Goal: Information Seeking & Learning: Learn about a topic

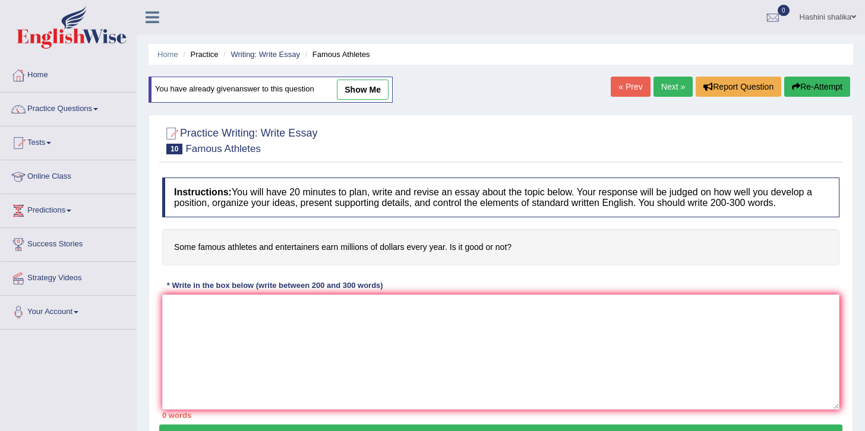
click at [75, 113] on link "Practice Questions" at bounding box center [68, 108] width 135 height 30
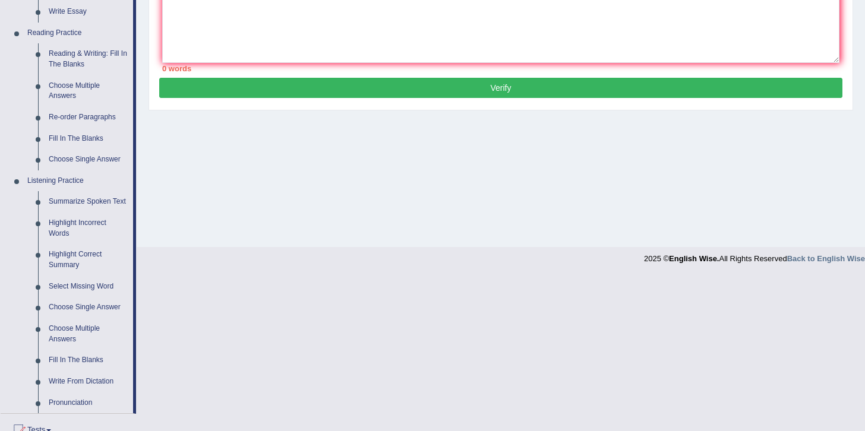
scroll to position [348, 0]
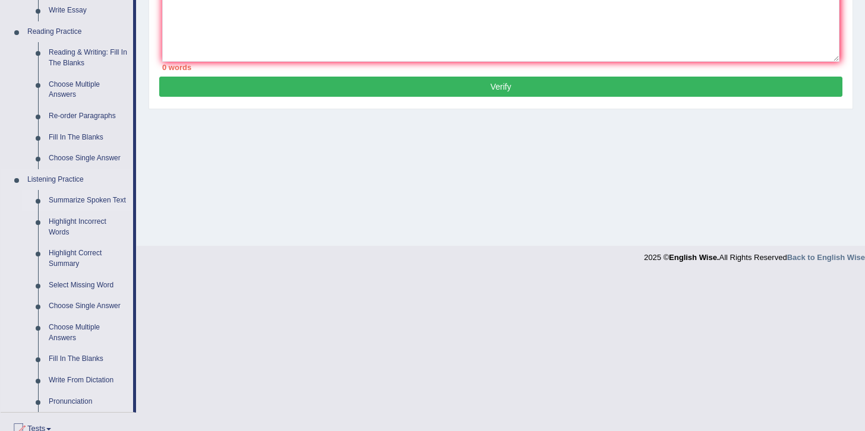
click at [93, 205] on link "Summarize Spoken Text" at bounding box center [88, 200] width 90 height 21
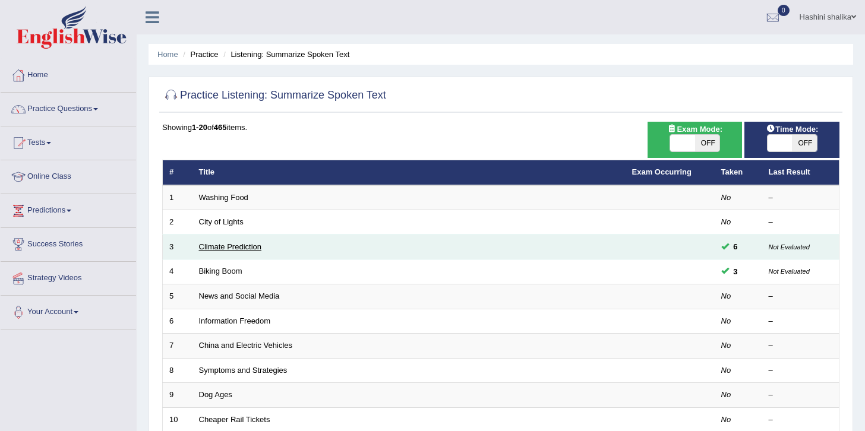
click at [258, 245] on link "Climate Prediction" at bounding box center [230, 246] width 63 height 9
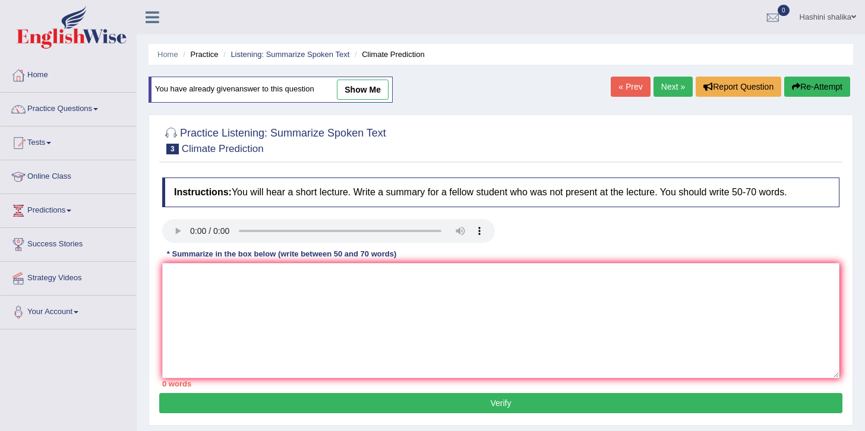
click at [370, 91] on link "show me" at bounding box center [363, 90] width 52 height 20
type textarea "The lecture discusses globel warming. In the beginning, the speaker explained a…"
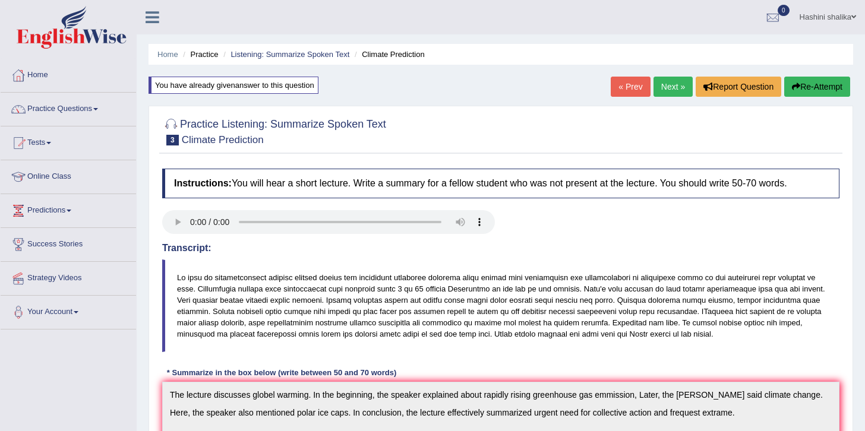
click at [687, 84] on link "Next »" at bounding box center [672, 87] width 39 height 20
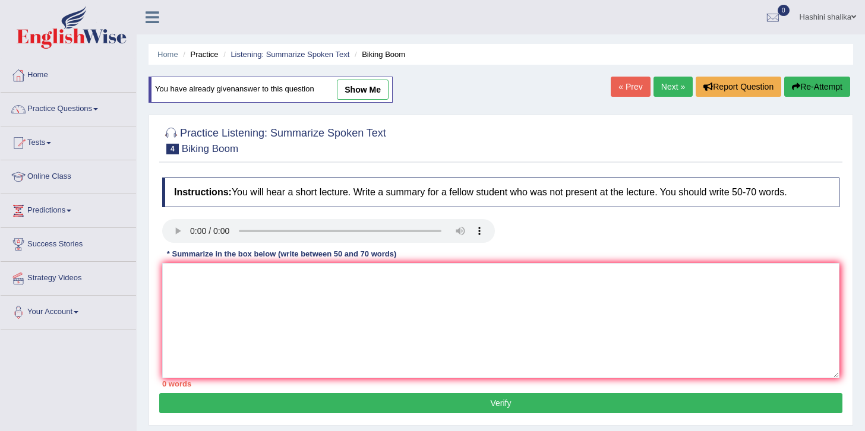
click at [374, 84] on link "show me" at bounding box center [363, 90] width 52 height 20
type textarea "The lecture was about some people use for bublic transports and other people us…"
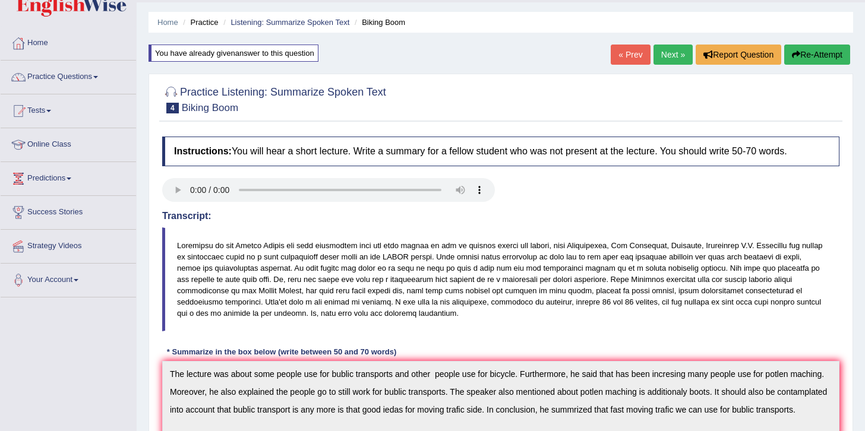
scroll to position [30, 0]
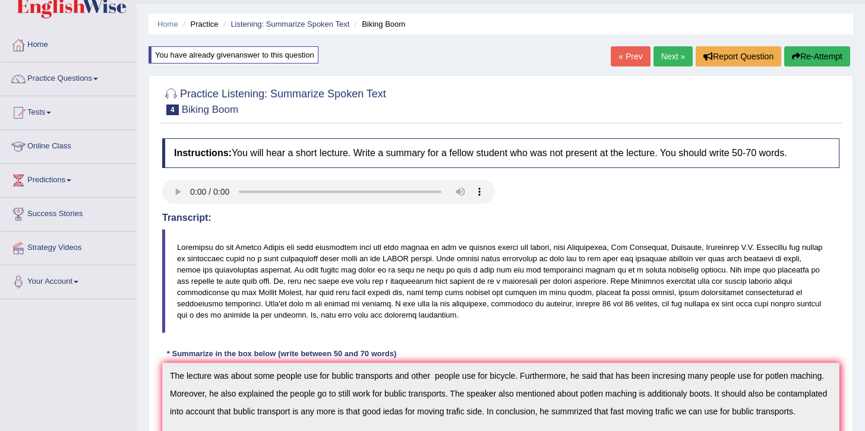
click at [811, 61] on button "Re-Attempt" at bounding box center [817, 56] width 66 height 20
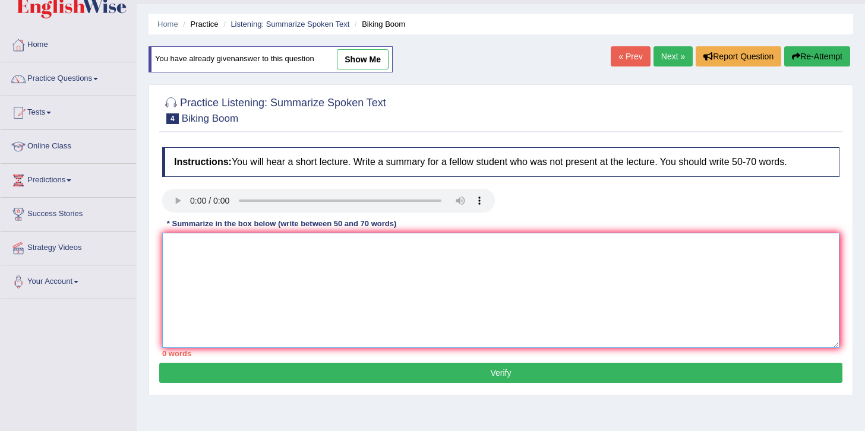
click at [180, 253] on textarea at bounding box center [500, 290] width 677 height 115
type textarea "T"
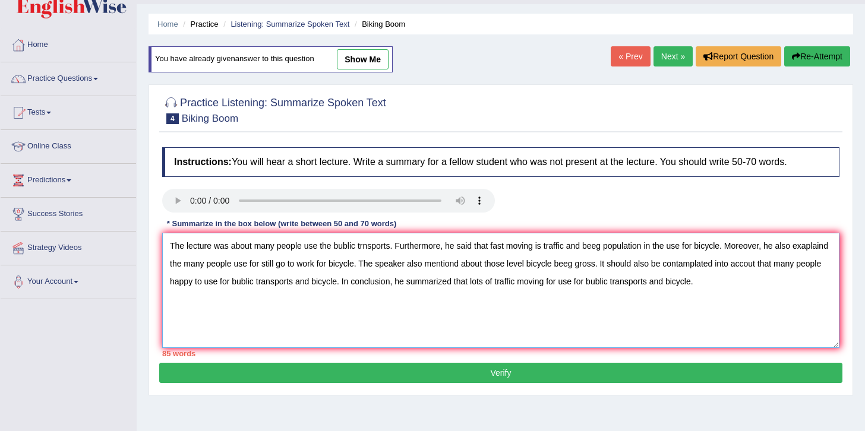
type textarea "The lecture was about many people use the bublic trnsports. Furthermore, he sai…"
click at [234, 365] on button "Verify" at bounding box center [500, 373] width 683 height 20
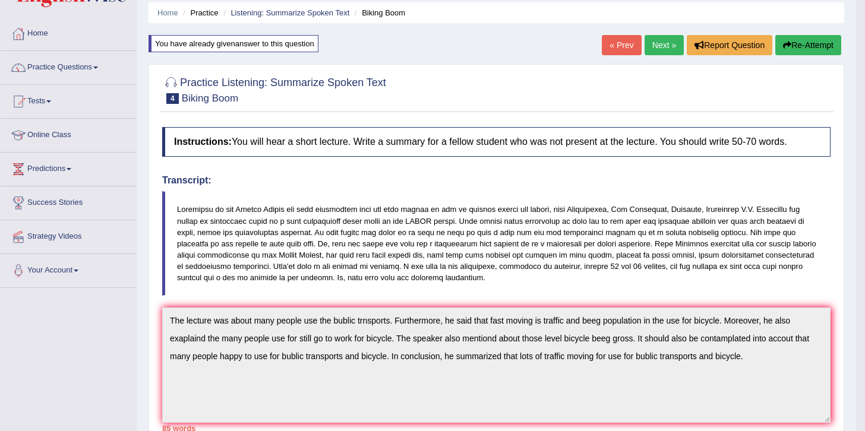
scroll to position [40, 0]
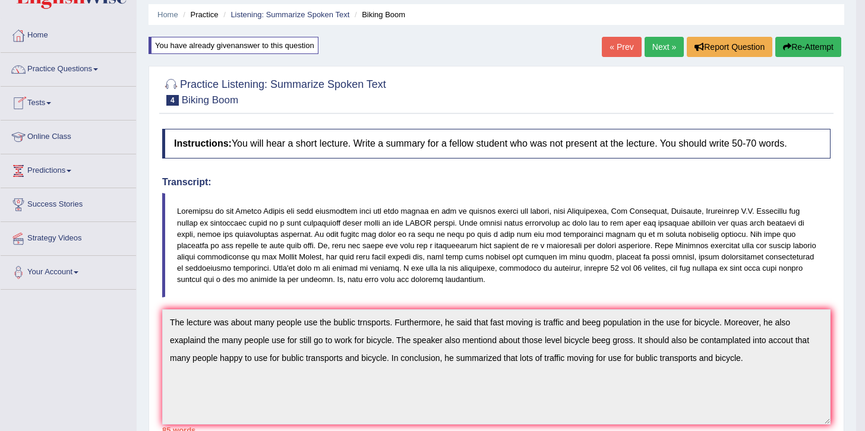
click at [77, 68] on link "Practice Questions" at bounding box center [68, 68] width 135 height 30
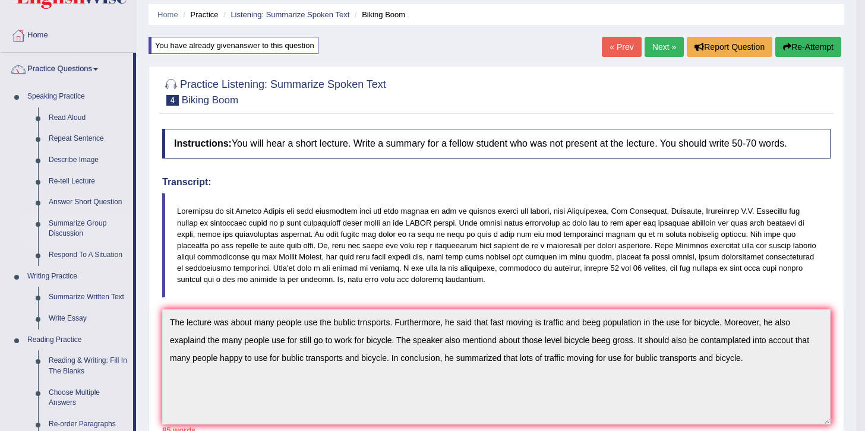
click at [84, 223] on link "Summarize Group Discussion" at bounding box center [88, 228] width 90 height 31
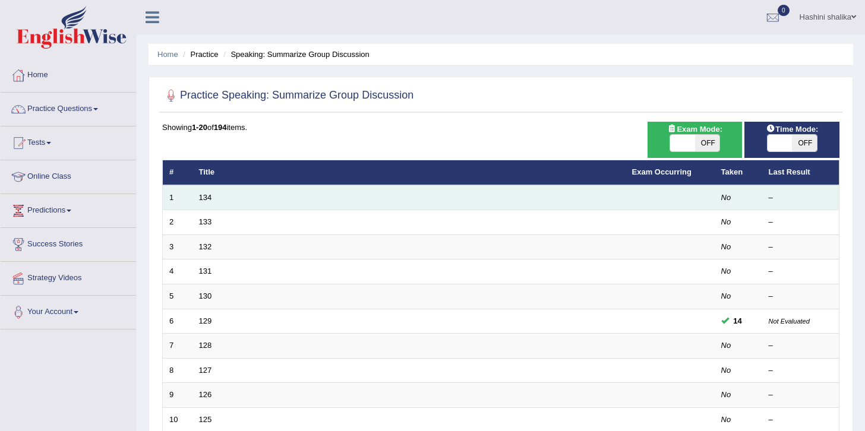
click at [198, 197] on td "134" at bounding box center [408, 197] width 433 height 25
click at [205, 197] on link "134" at bounding box center [205, 197] width 13 height 9
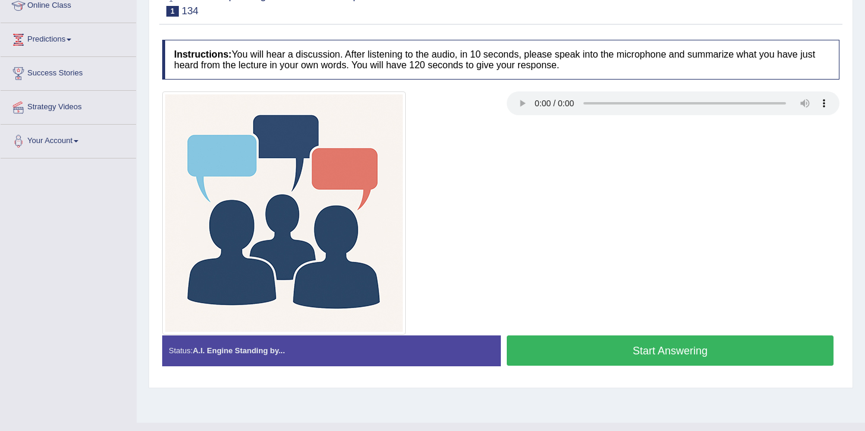
scroll to position [192, 0]
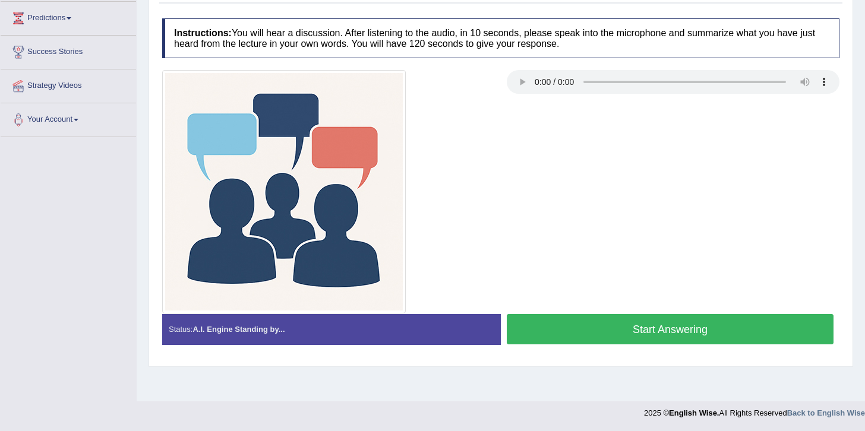
click at [693, 327] on button "Start Answering" at bounding box center [670, 329] width 327 height 30
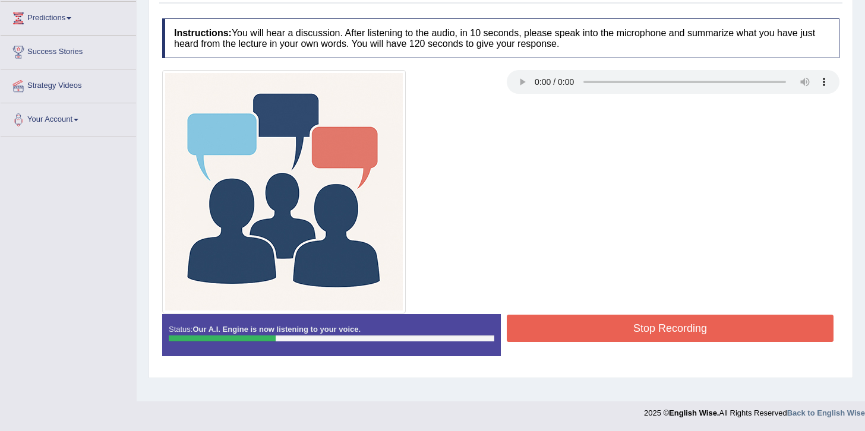
click at [693, 327] on button "Stop Recording" at bounding box center [670, 328] width 327 height 27
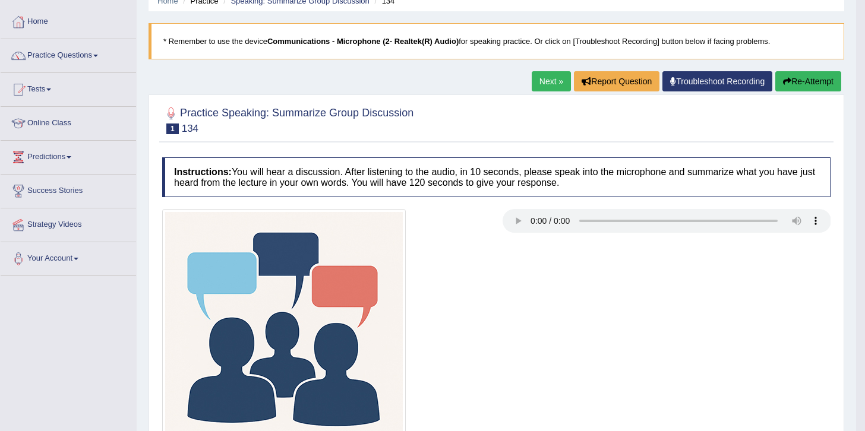
scroll to position [50, 0]
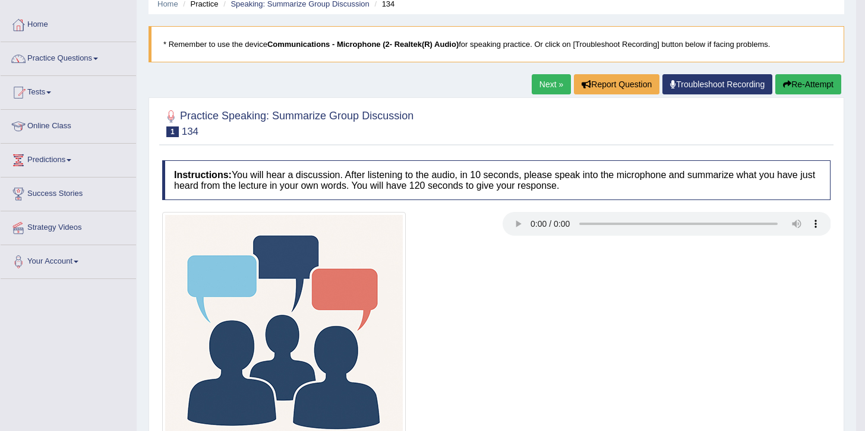
click at [794, 81] on button "Re-Attempt" at bounding box center [808, 84] width 66 height 20
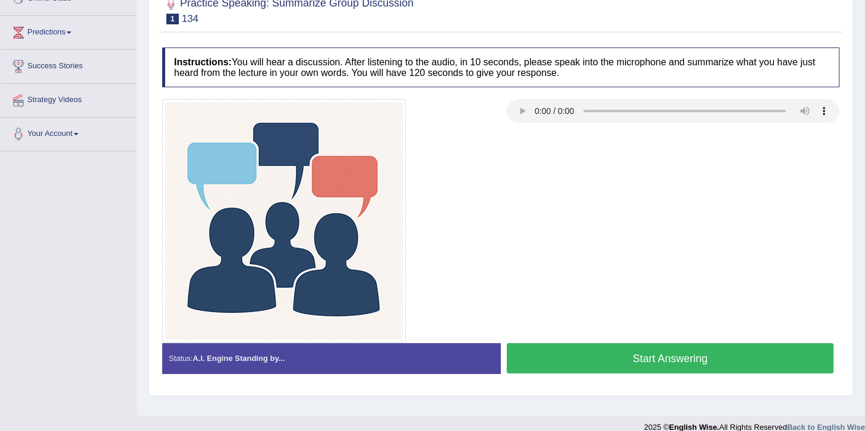
scroll to position [192, 0]
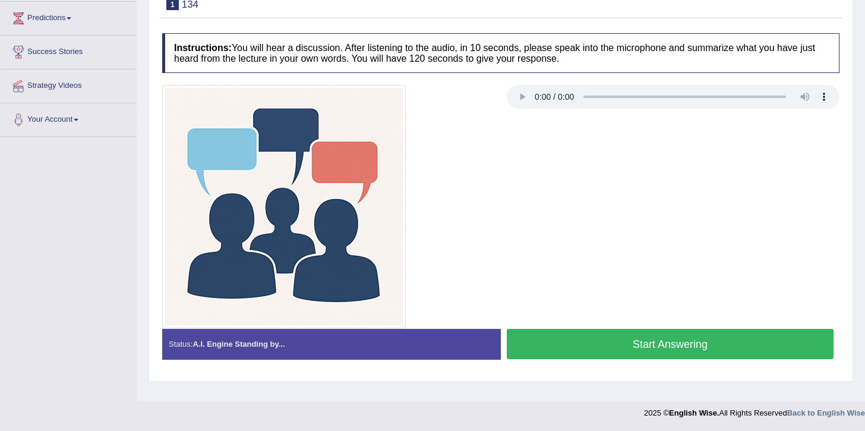
click at [664, 340] on button "Start Answering" at bounding box center [670, 344] width 327 height 30
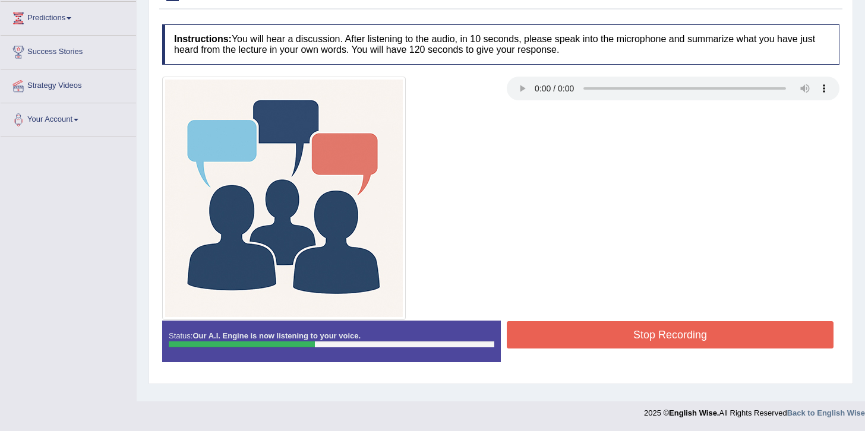
click at [664, 340] on button "Stop Recording" at bounding box center [670, 334] width 327 height 27
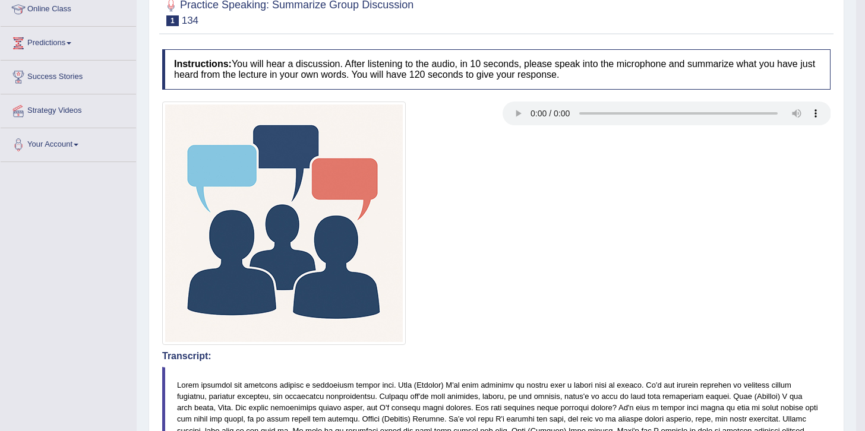
scroll to position [21, 0]
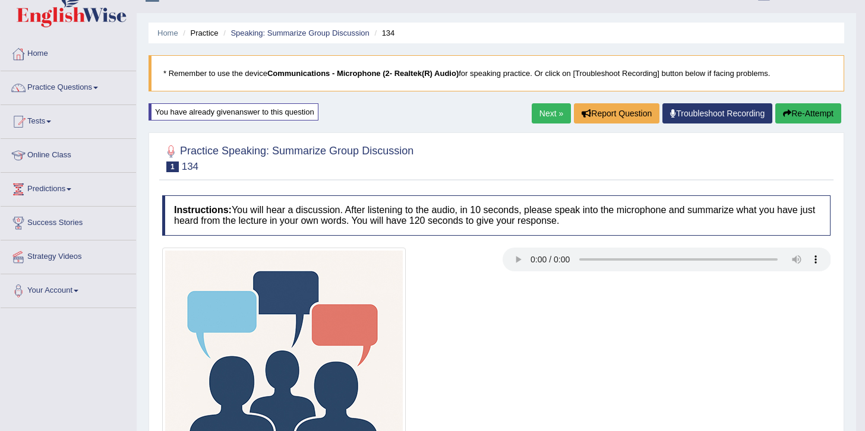
click at [794, 114] on button "Re-Attempt" at bounding box center [808, 113] width 66 height 20
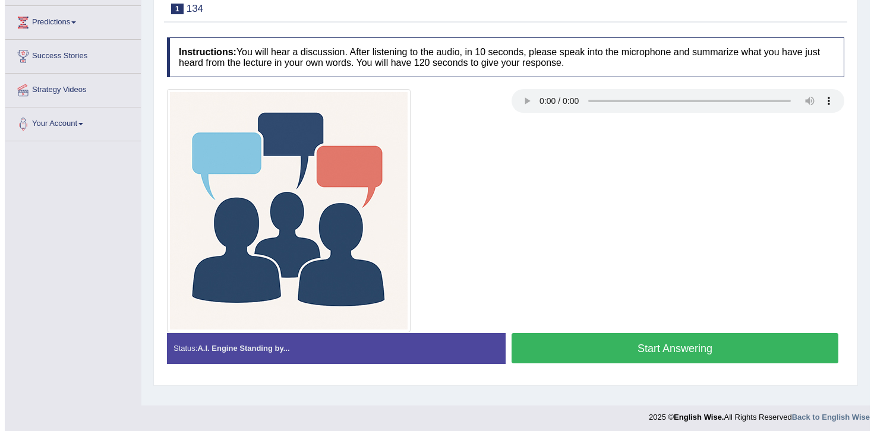
scroll to position [192, 0]
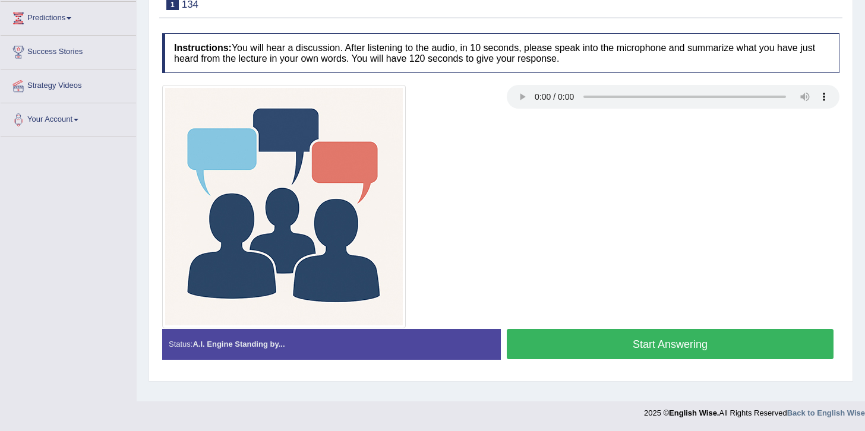
click at [656, 339] on button "Start Answering" at bounding box center [670, 344] width 327 height 30
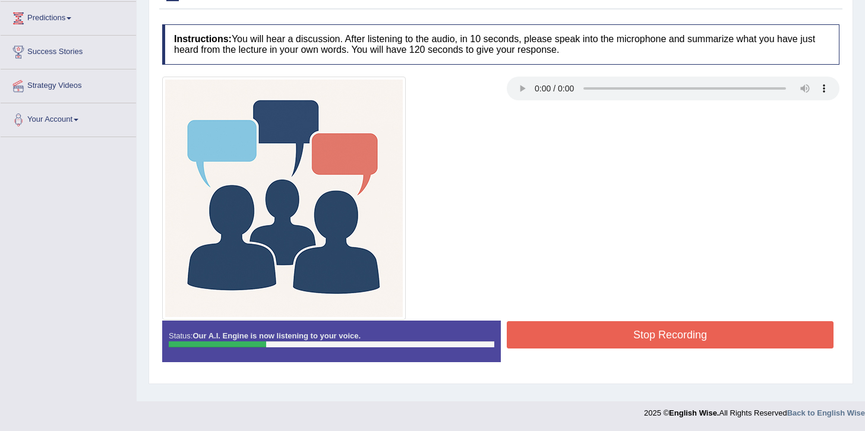
click at [656, 339] on button "Stop Recording" at bounding box center [670, 334] width 327 height 27
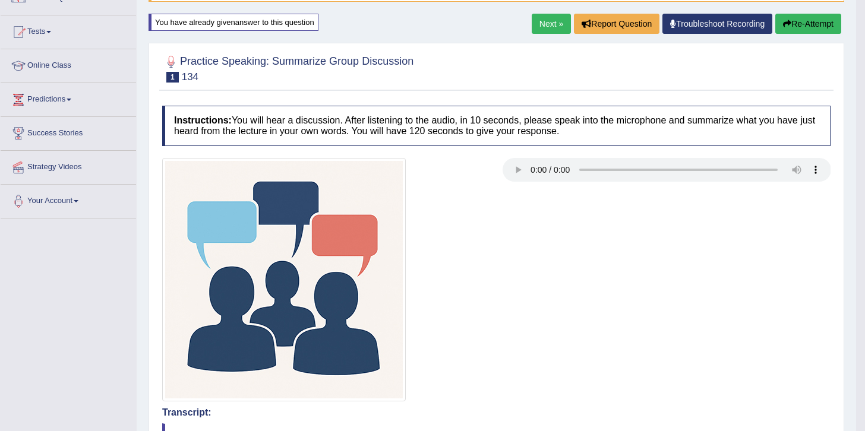
scroll to position [109, 0]
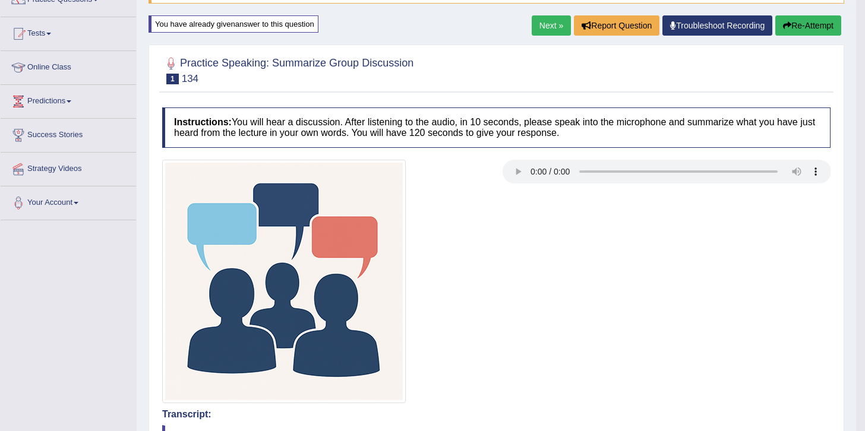
click at [796, 24] on button "Re-Attempt" at bounding box center [808, 25] width 66 height 20
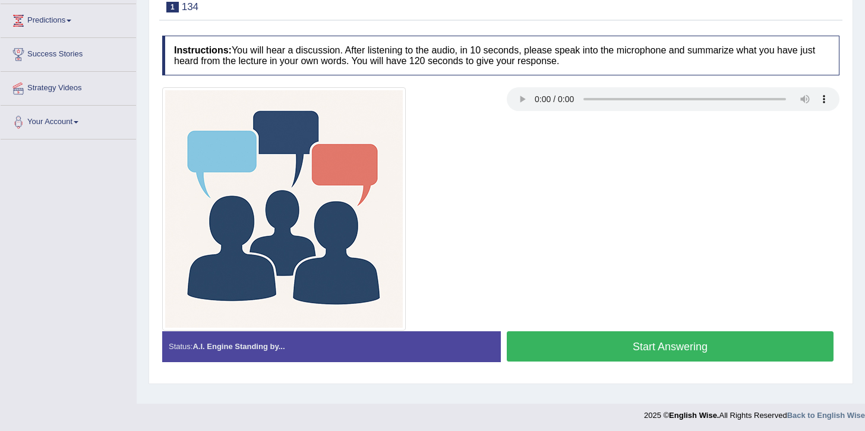
scroll to position [192, 0]
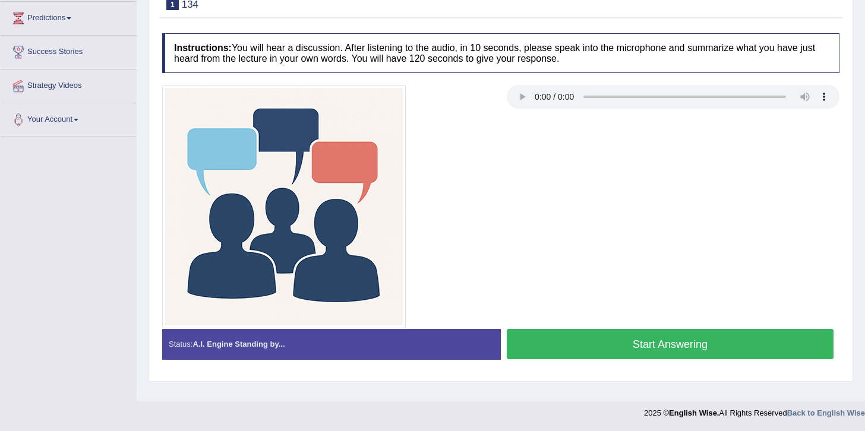
click at [665, 333] on button "Start Answering" at bounding box center [670, 344] width 327 height 30
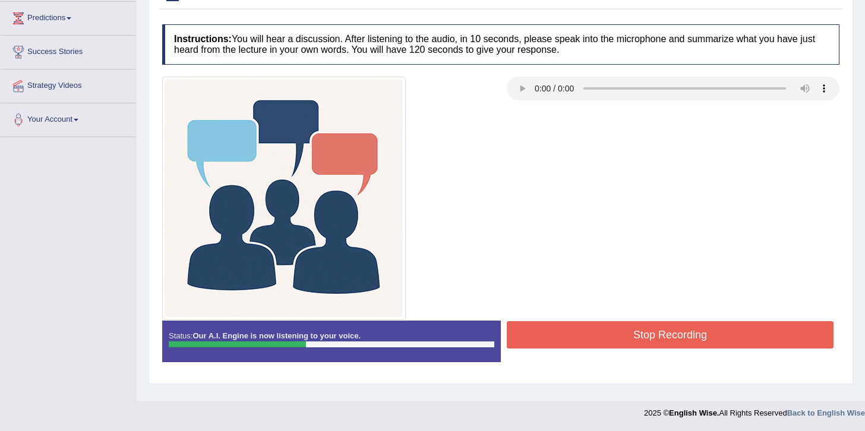
click at [665, 333] on button "Stop Recording" at bounding box center [670, 334] width 327 height 27
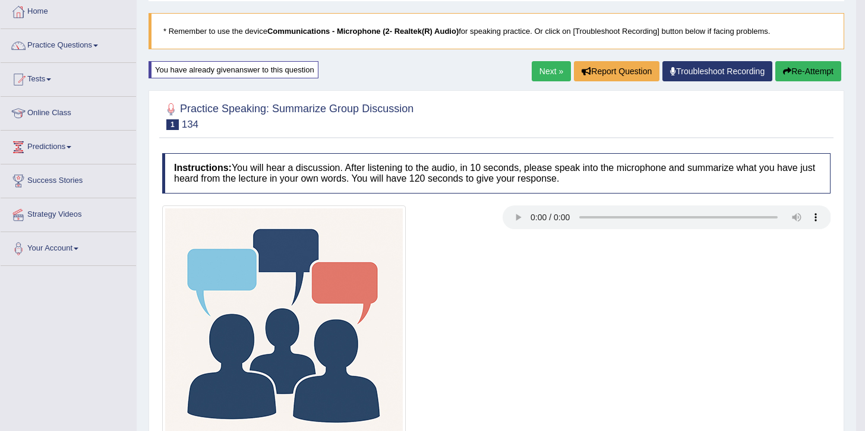
scroll to position [62, 0]
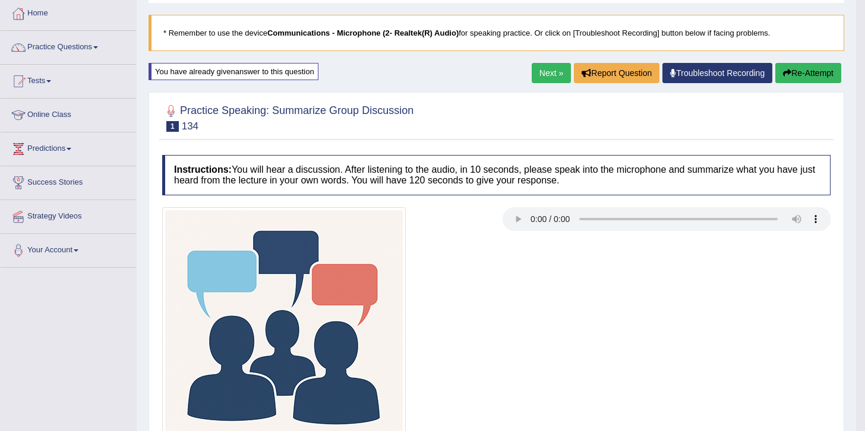
click at [792, 74] on button "Re-Attempt" at bounding box center [808, 73] width 66 height 20
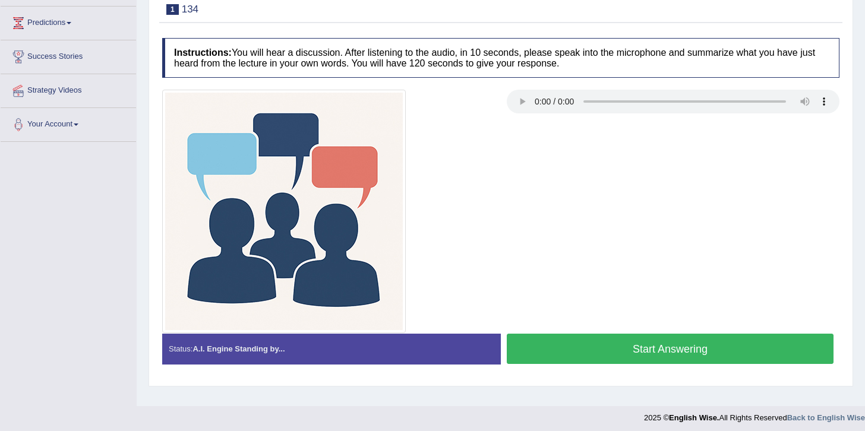
scroll to position [192, 0]
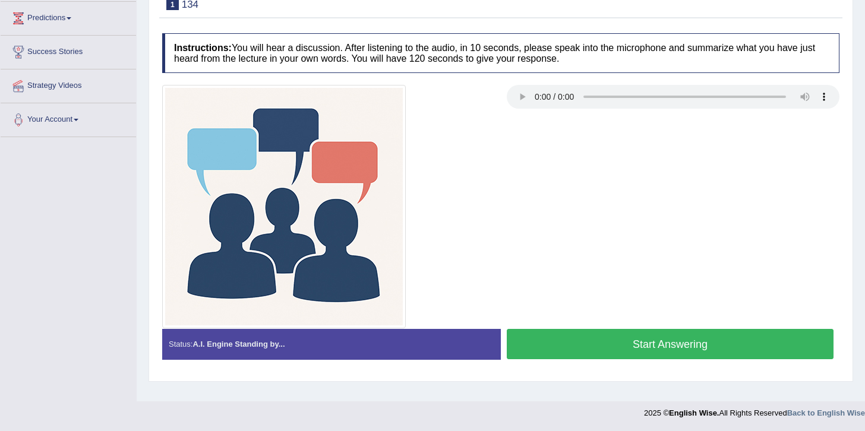
click at [720, 345] on button "Start Answering" at bounding box center [670, 344] width 327 height 30
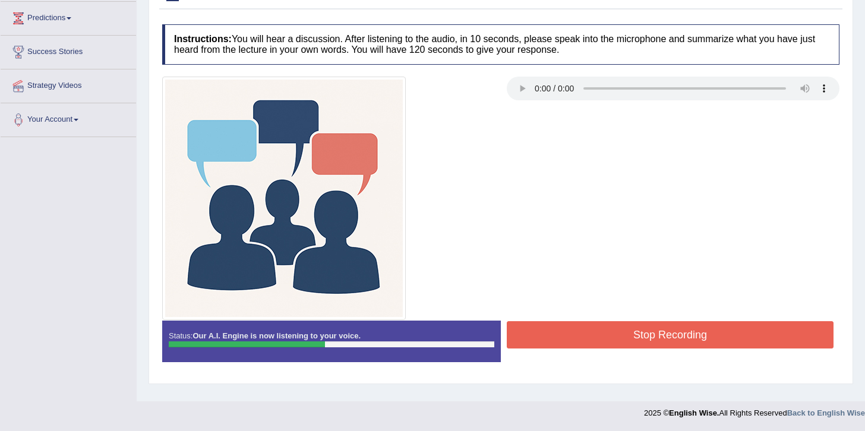
click at [720, 345] on button "Stop Recording" at bounding box center [670, 334] width 327 height 27
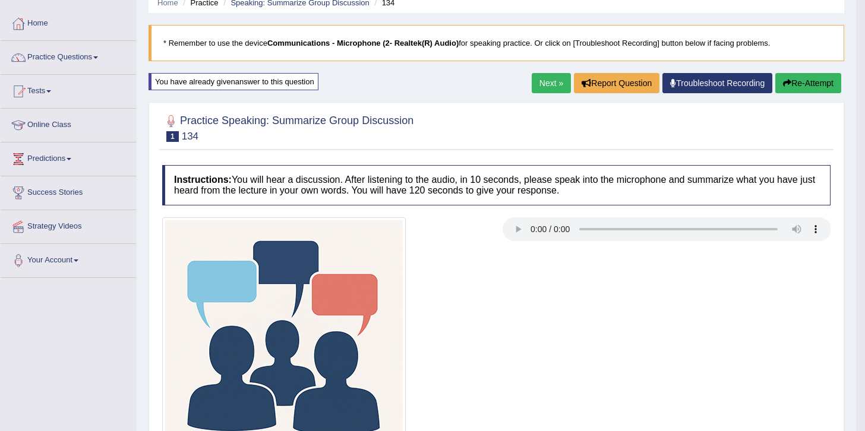
scroll to position [48, 0]
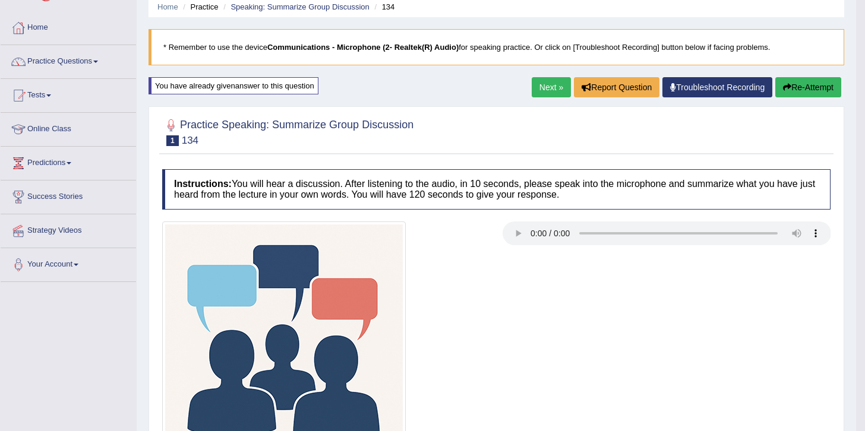
drag, startPoint x: 869, startPoint y: 115, endPoint x: 853, endPoint y: 165, distance: 52.4
click at [853, 165] on html "Toggle navigation Home Practice Questions Speaking Practice Read Aloud Repeat S…" at bounding box center [432, 167] width 865 height 431
click at [812, 88] on button "Re-Attempt" at bounding box center [808, 87] width 66 height 20
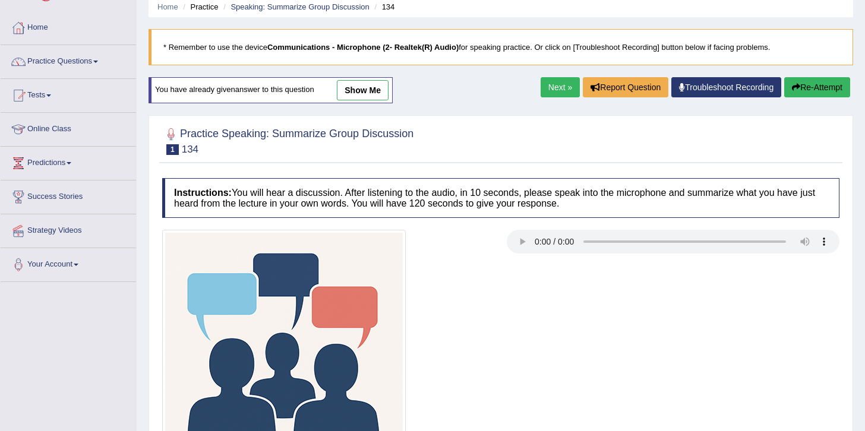
scroll to position [192, 0]
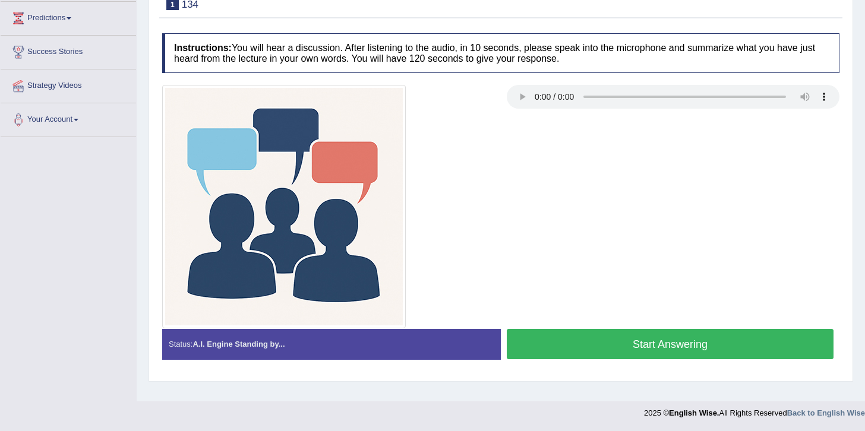
click at [728, 345] on button "Start Answering" at bounding box center [670, 344] width 327 height 30
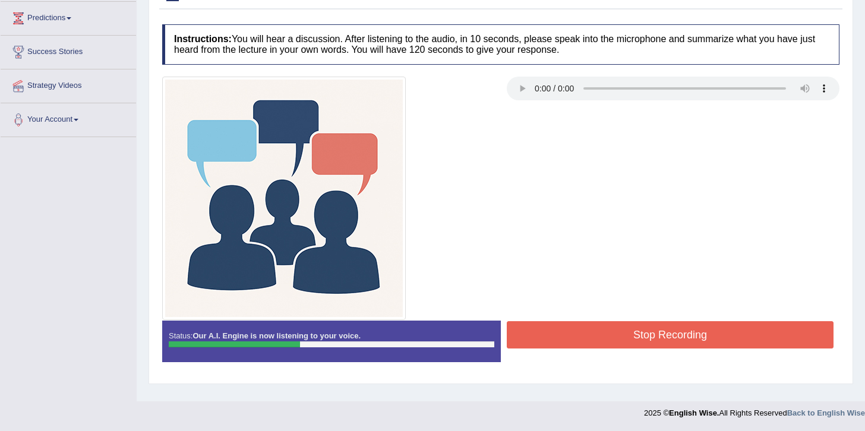
click at [728, 345] on button "Stop Recording" at bounding box center [670, 334] width 327 height 27
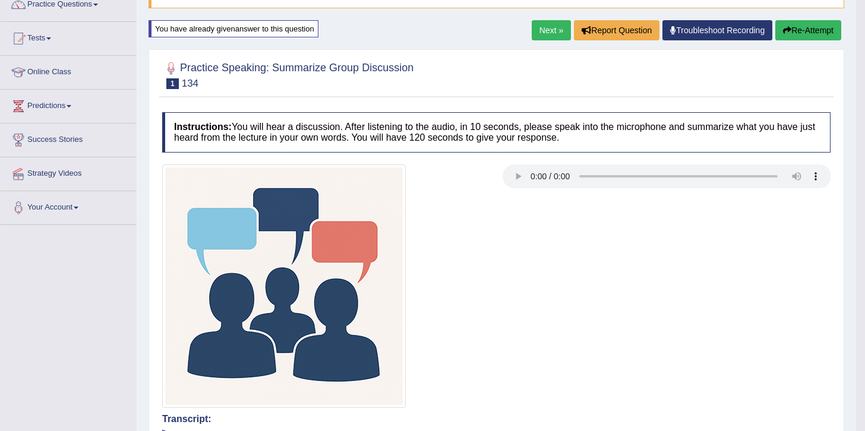
scroll to position [67, 0]
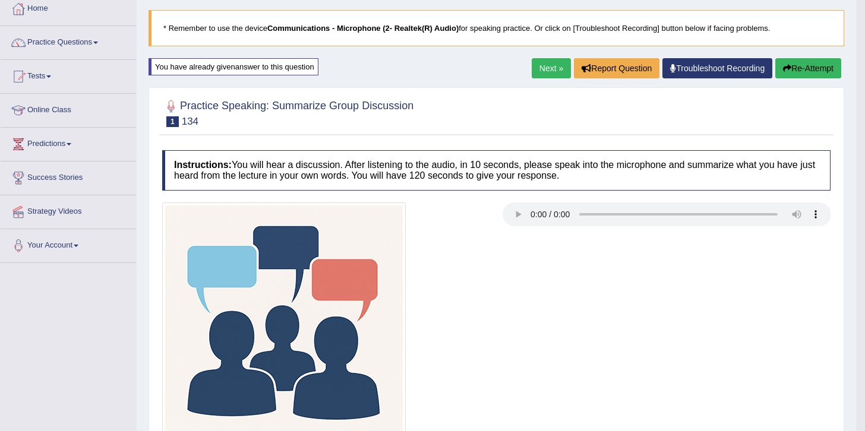
click at [815, 73] on button "Re-Attempt" at bounding box center [808, 68] width 66 height 20
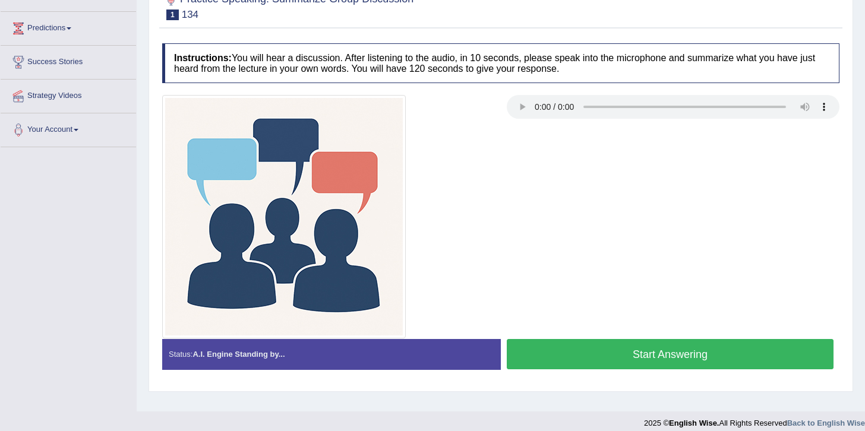
scroll to position [192, 0]
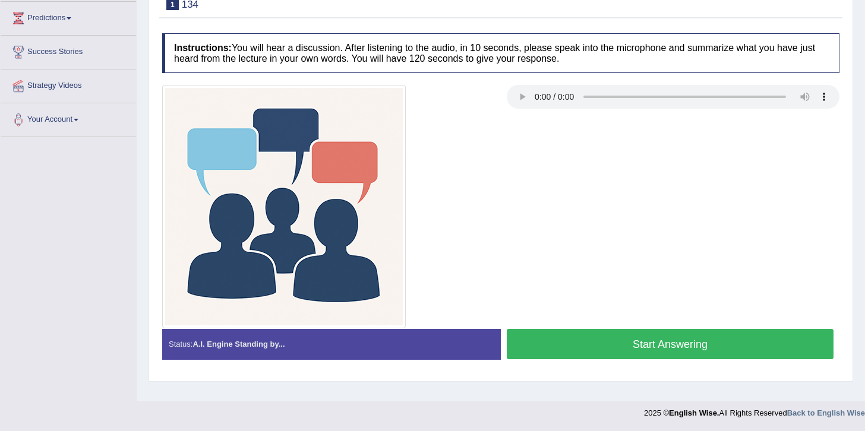
click at [707, 352] on button "Start Answering" at bounding box center [670, 344] width 327 height 30
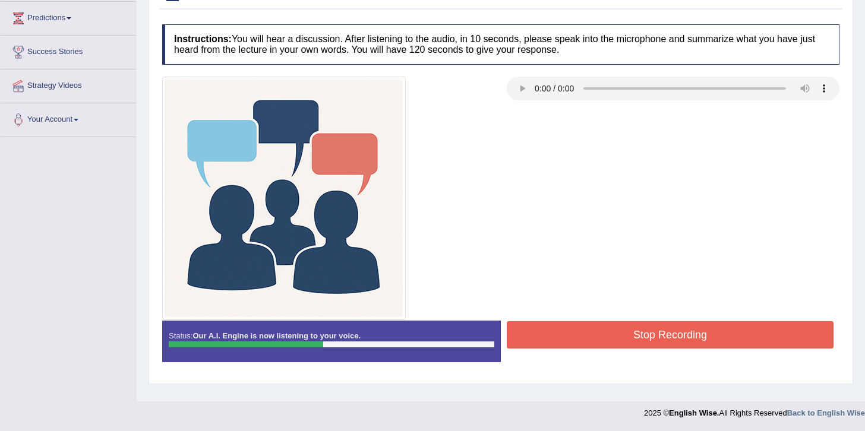
click at [694, 331] on button "Stop Recording" at bounding box center [670, 334] width 327 height 27
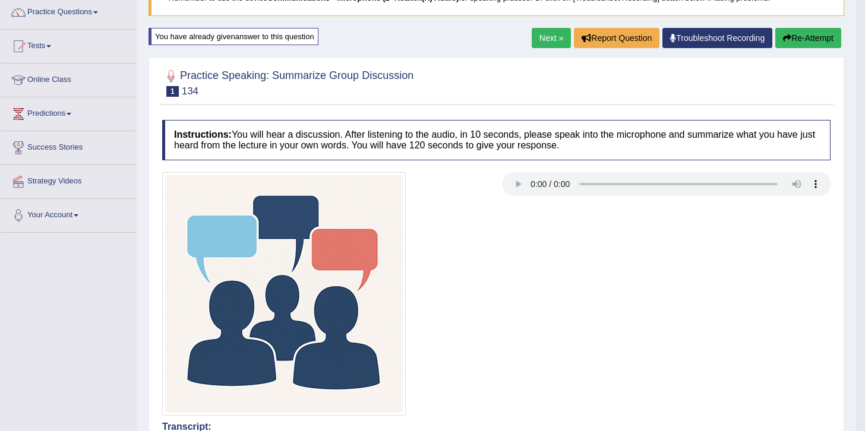
scroll to position [93, 0]
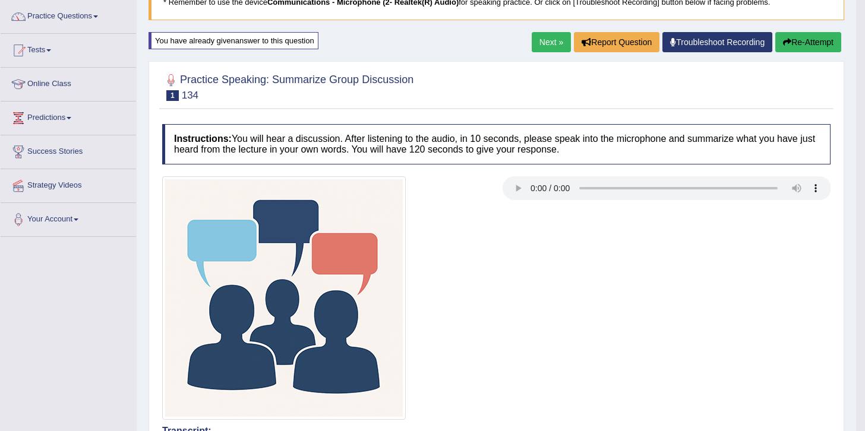
click at [801, 43] on button "Re-Attempt" at bounding box center [808, 42] width 66 height 20
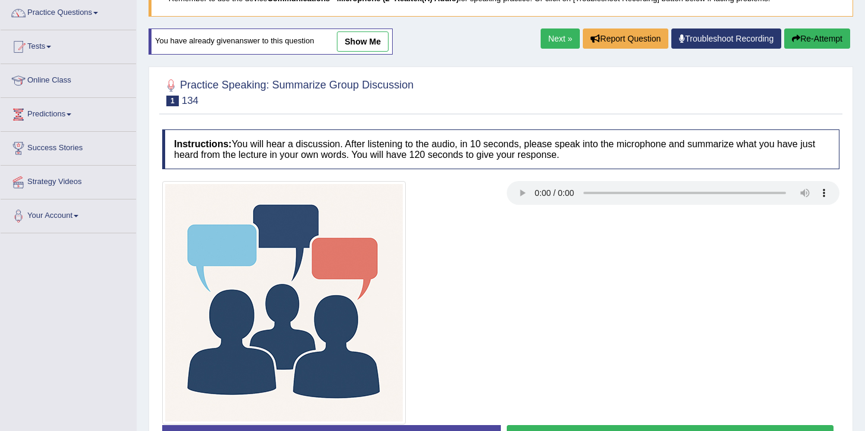
scroll to position [192, 0]
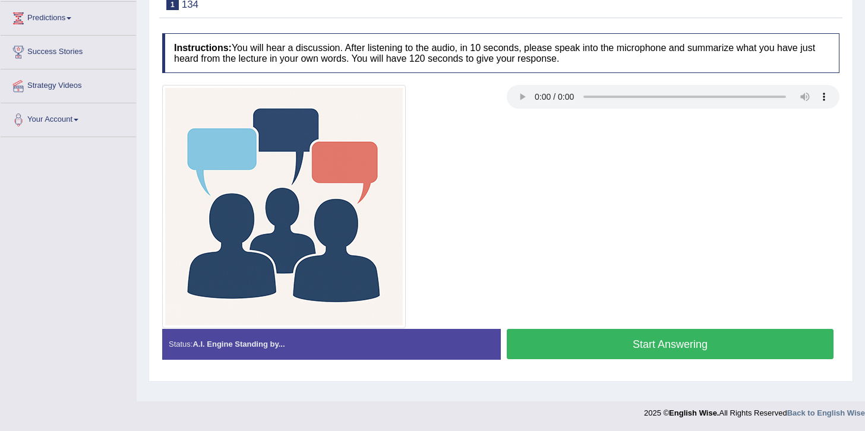
click at [671, 340] on button "Start Answering" at bounding box center [670, 344] width 327 height 30
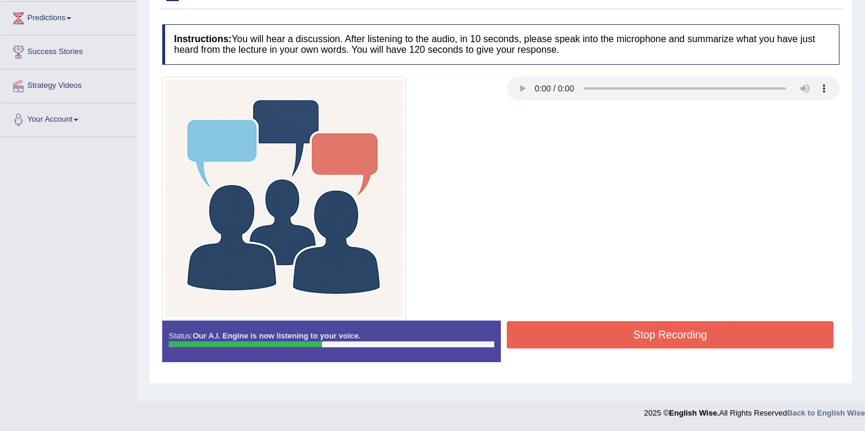
click at [671, 340] on button "Stop Recording" at bounding box center [670, 334] width 327 height 27
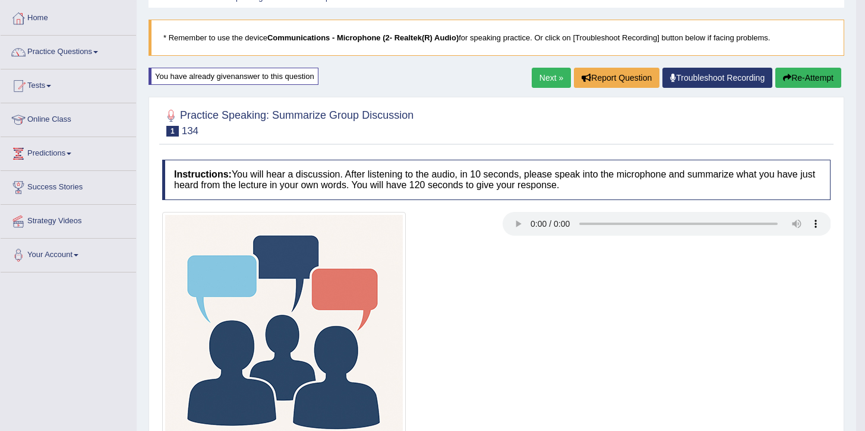
scroll to position [55, 0]
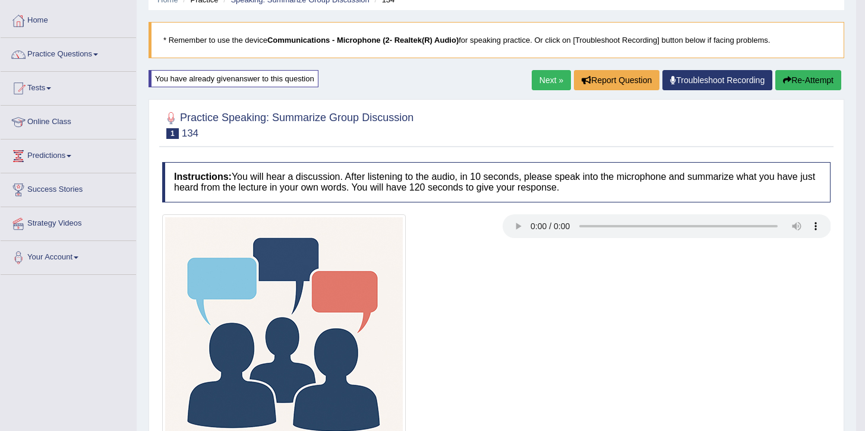
click at [820, 82] on button "Re-Attempt" at bounding box center [808, 80] width 66 height 20
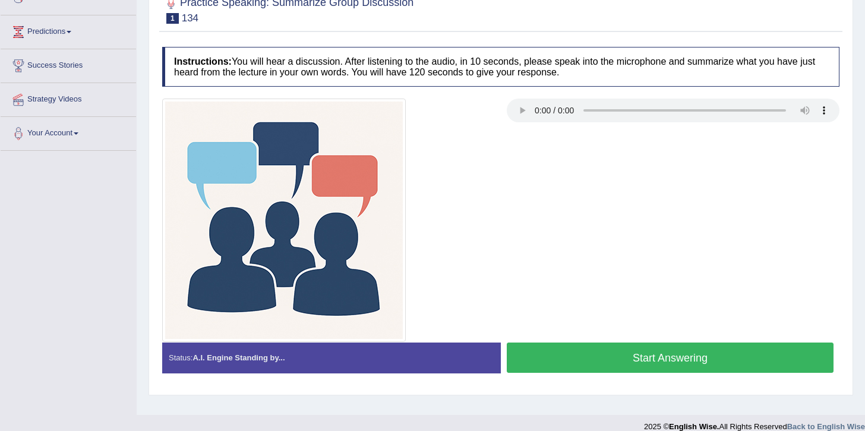
scroll to position [192, 0]
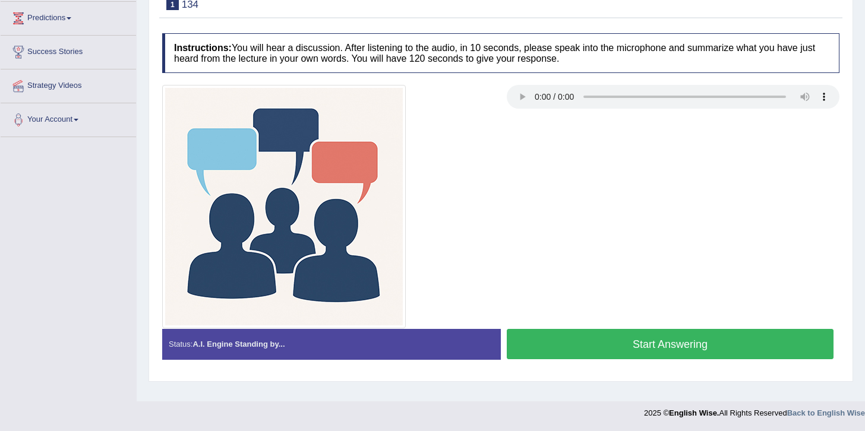
click at [722, 338] on button "Start Answering" at bounding box center [670, 344] width 327 height 30
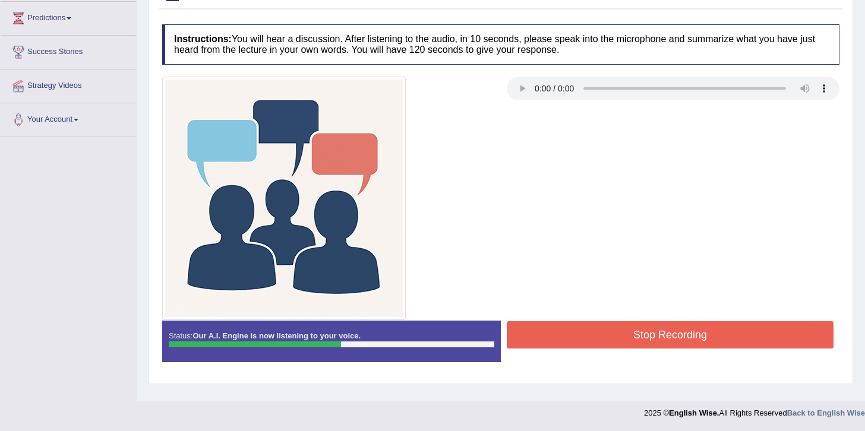
click at [722, 338] on button "Stop Recording" at bounding box center [670, 334] width 327 height 27
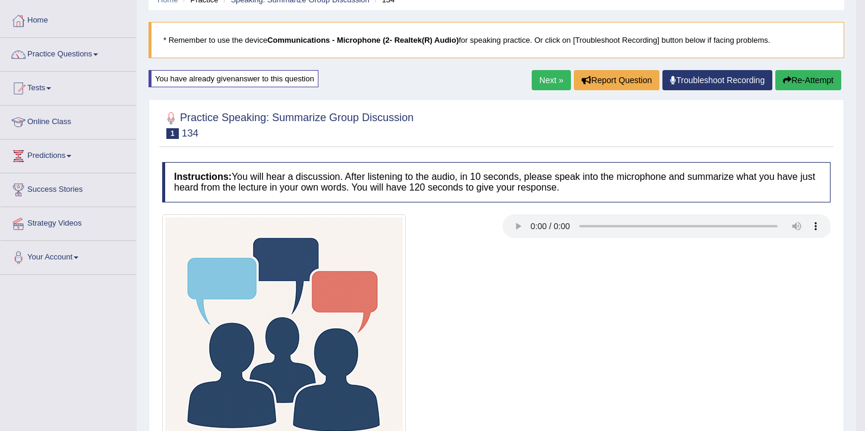
scroll to position [52, 0]
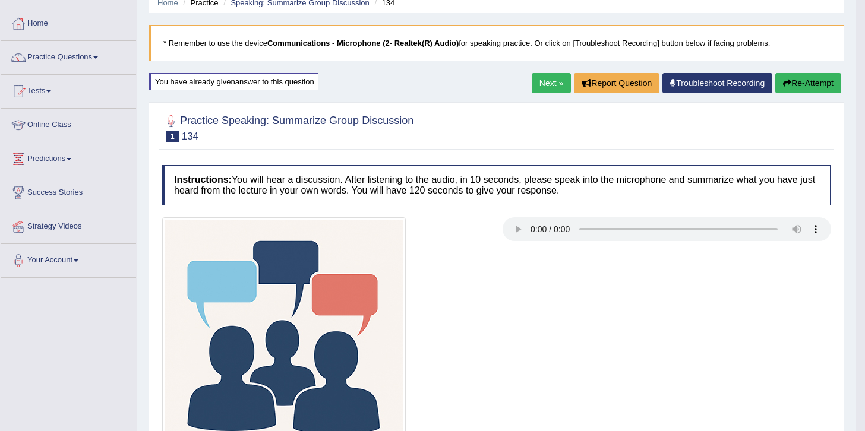
click at [804, 86] on button "Re-Attempt" at bounding box center [808, 83] width 66 height 20
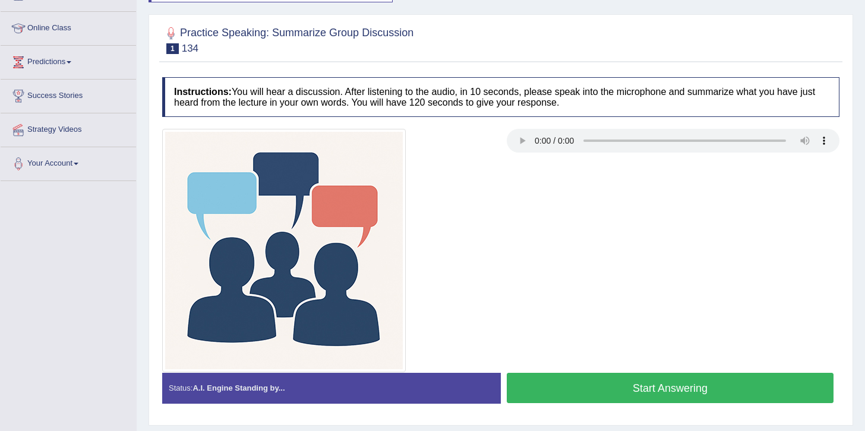
scroll to position [169, 0]
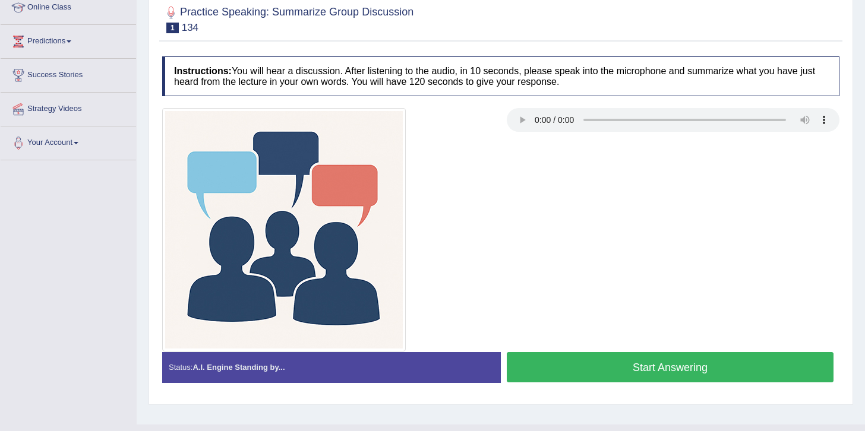
click at [720, 364] on button "Start Answering" at bounding box center [670, 367] width 327 height 30
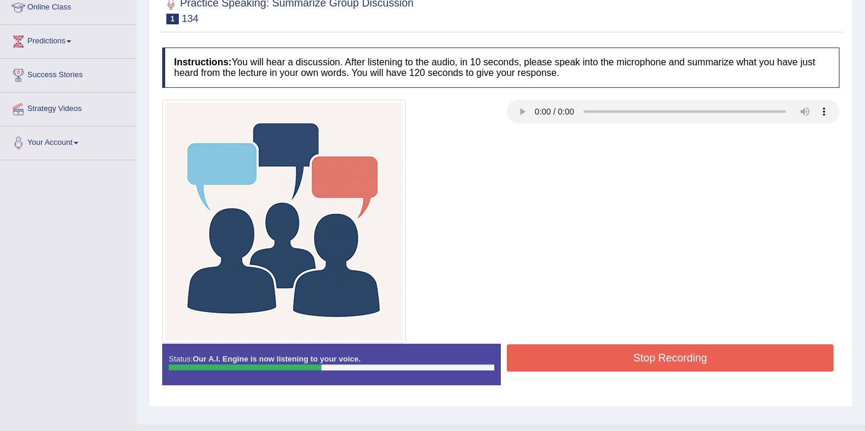
click at [720, 364] on button "Stop Recording" at bounding box center [670, 357] width 327 height 27
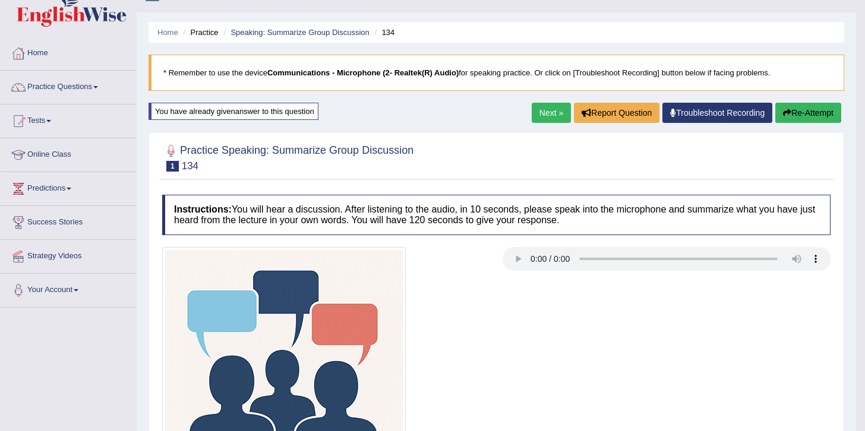
scroll to position [19, 0]
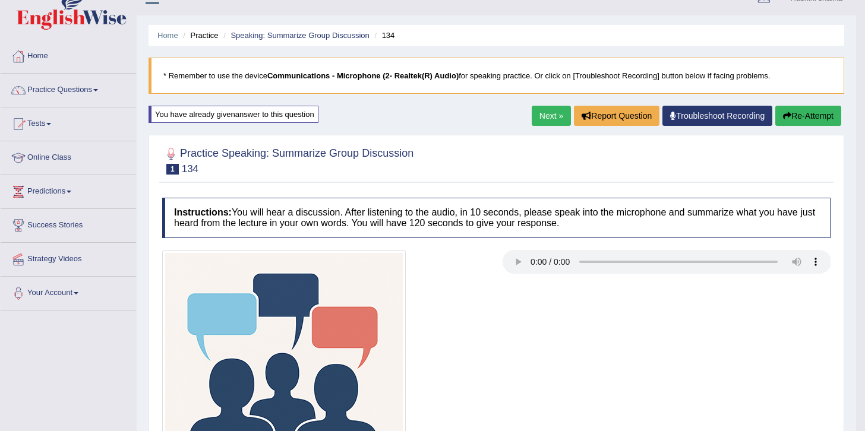
click at [820, 109] on button "Re-Attempt" at bounding box center [808, 116] width 66 height 20
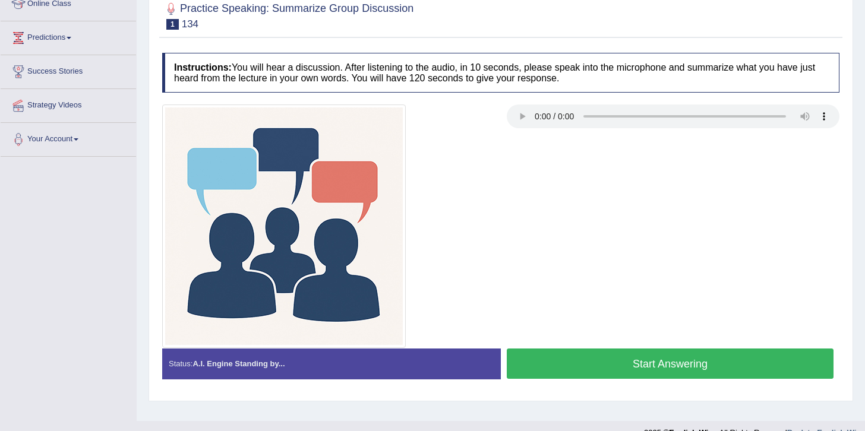
scroll to position [192, 0]
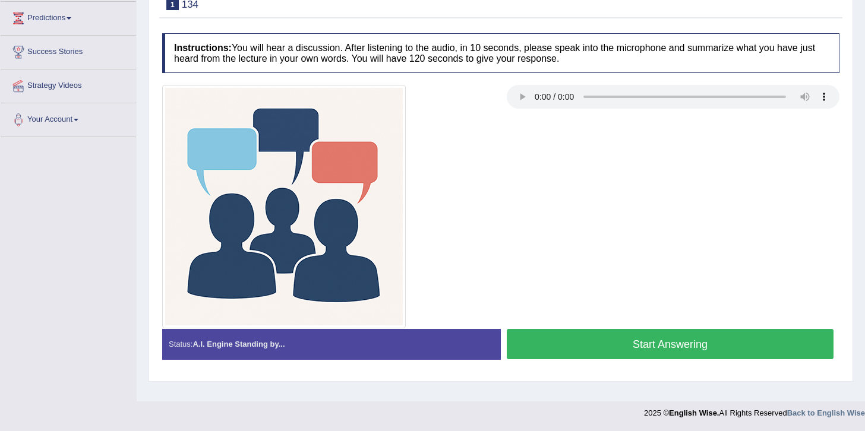
click at [713, 344] on button "Start Answering" at bounding box center [670, 344] width 327 height 30
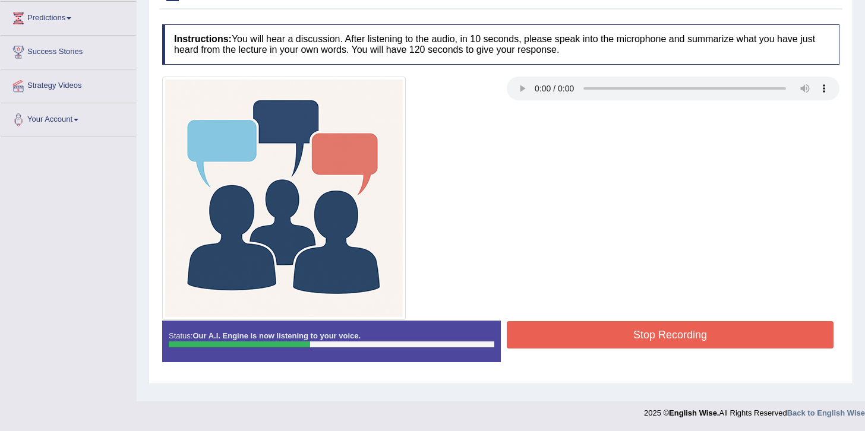
click at [713, 344] on button "Stop Recording" at bounding box center [670, 334] width 327 height 27
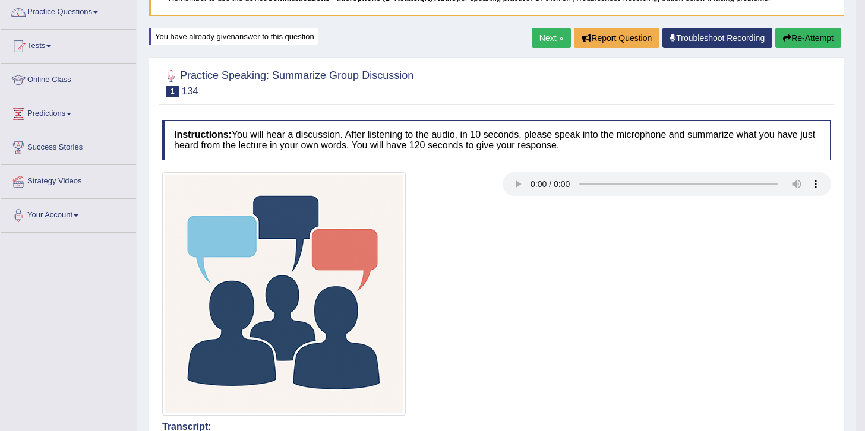
scroll to position [87, 0]
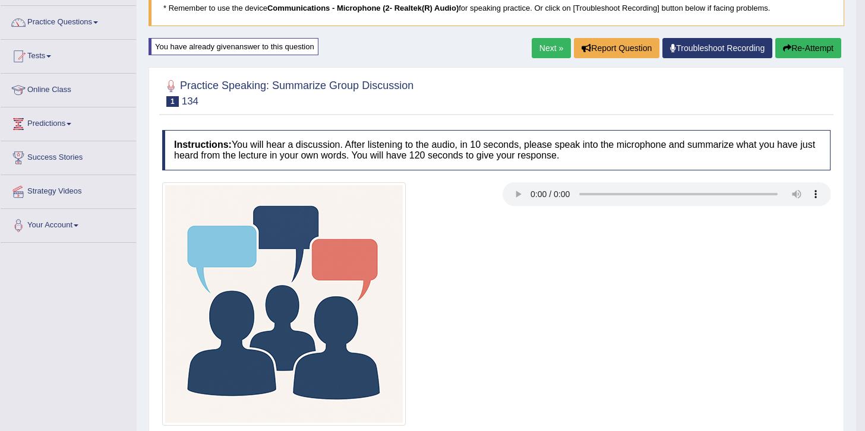
click at [788, 53] on button "Re-Attempt" at bounding box center [808, 48] width 66 height 20
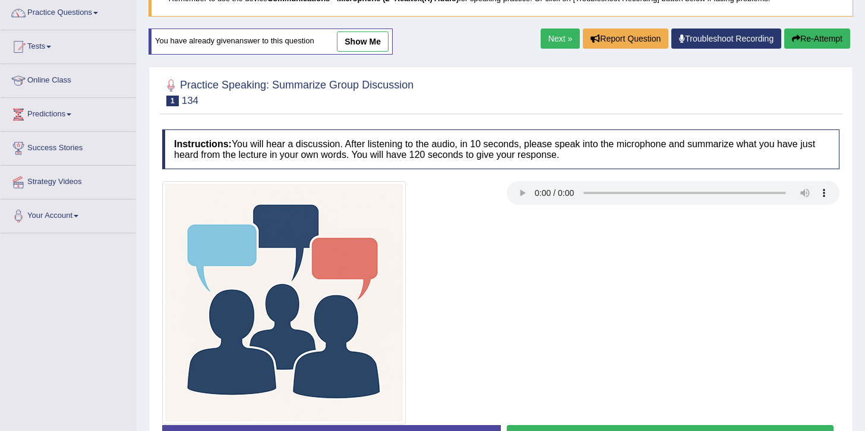
scroll to position [192, 0]
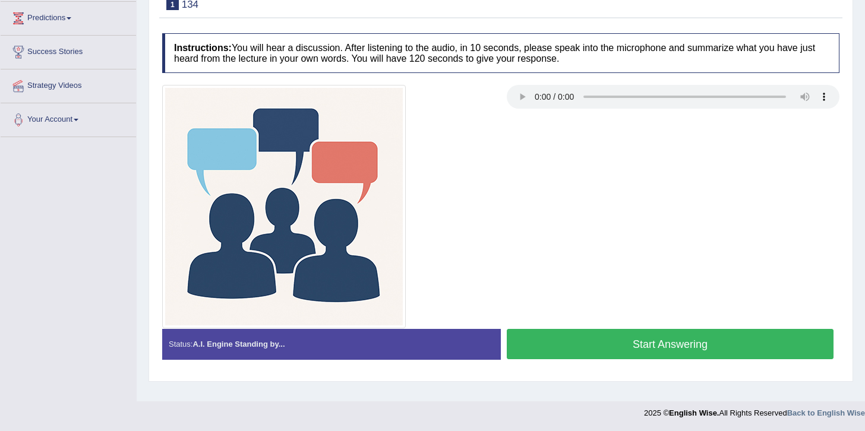
click at [731, 344] on button "Start Answering" at bounding box center [670, 344] width 327 height 30
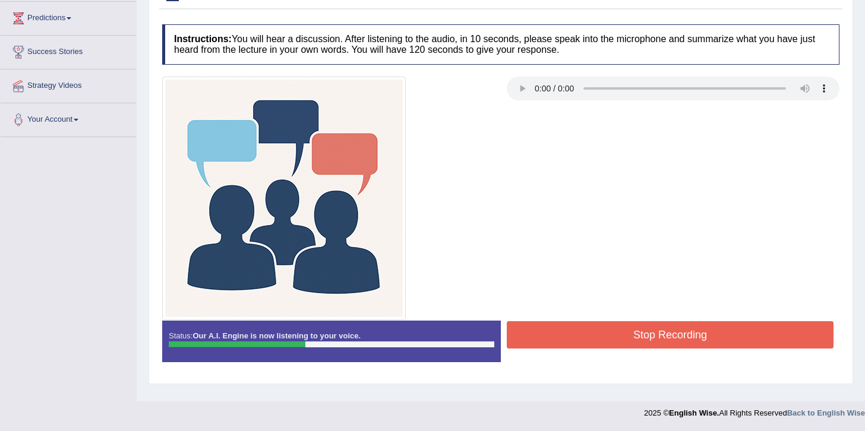
click at [731, 344] on button "Stop Recording" at bounding box center [670, 334] width 327 height 27
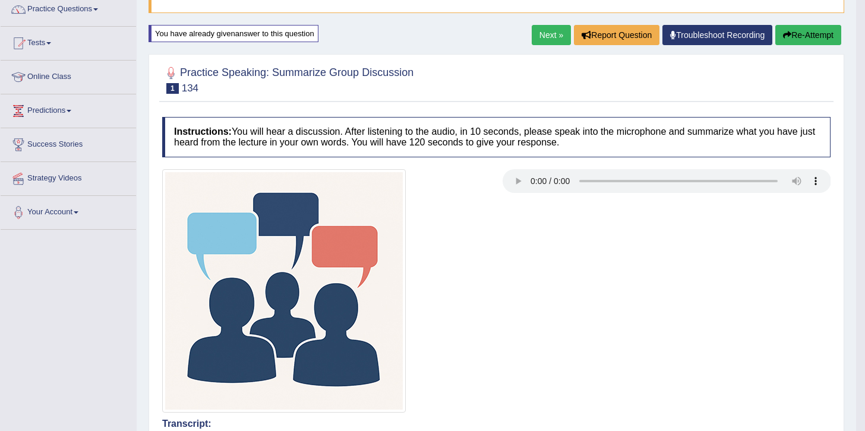
scroll to position [68, 0]
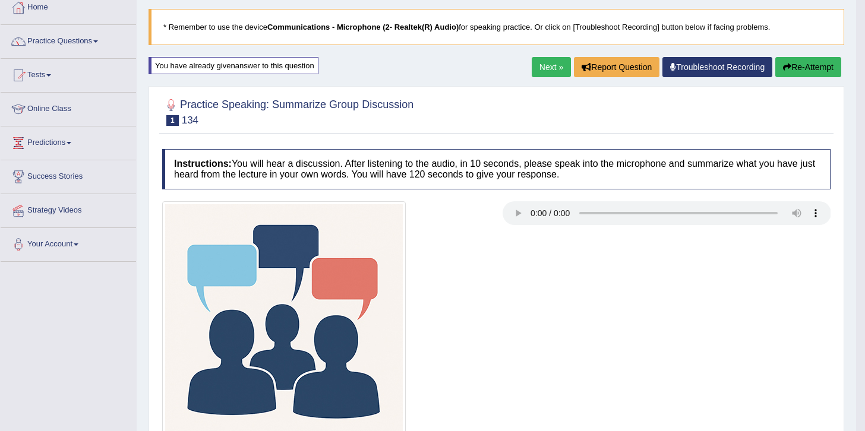
click at [827, 62] on button "Re-Attempt" at bounding box center [808, 67] width 66 height 20
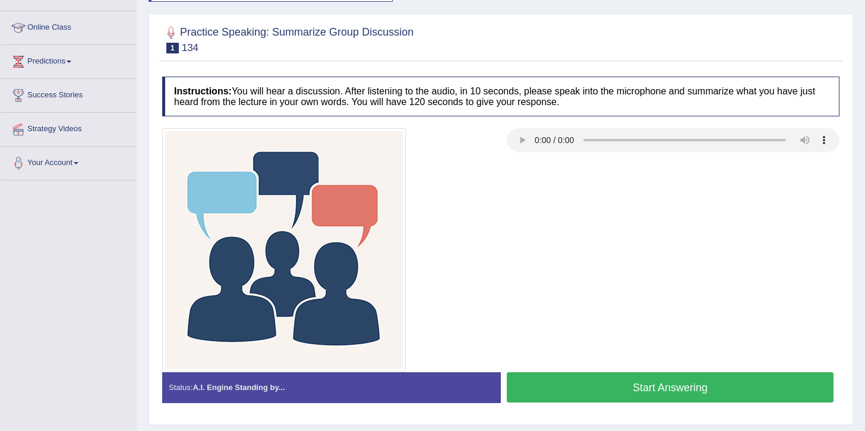
scroll to position [192, 0]
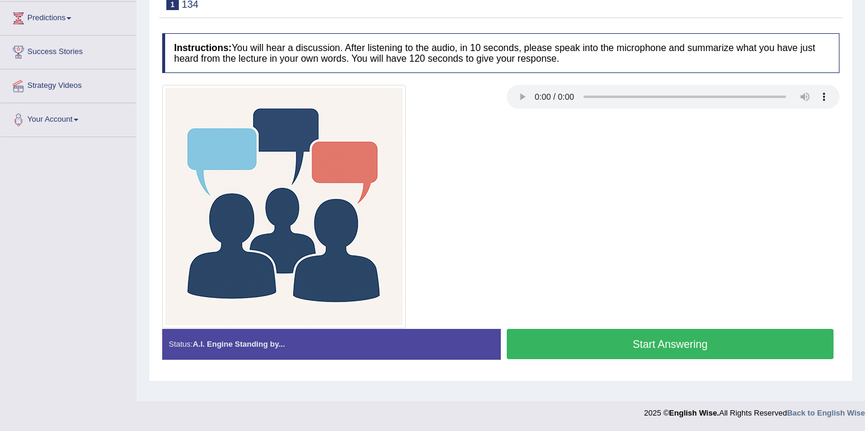
click at [678, 345] on button "Start Answering" at bounding box center [670, 344] width 327 height 30
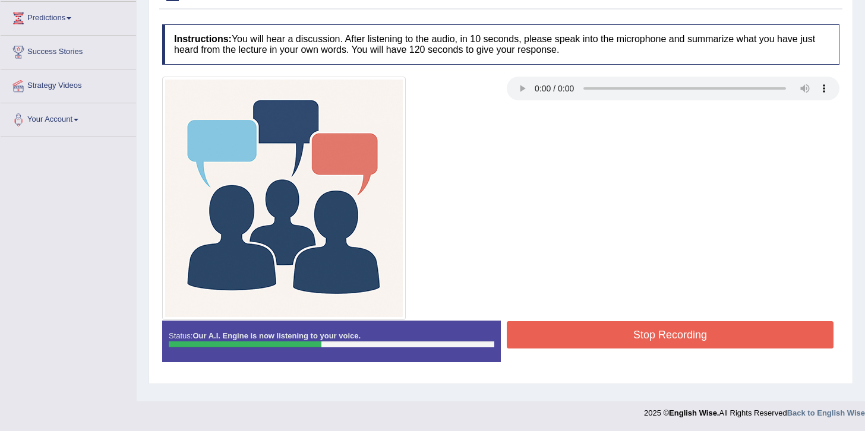
click at [678, 345] on button "Stop Recording" at bounding box center [670, 334] width 327 height 27
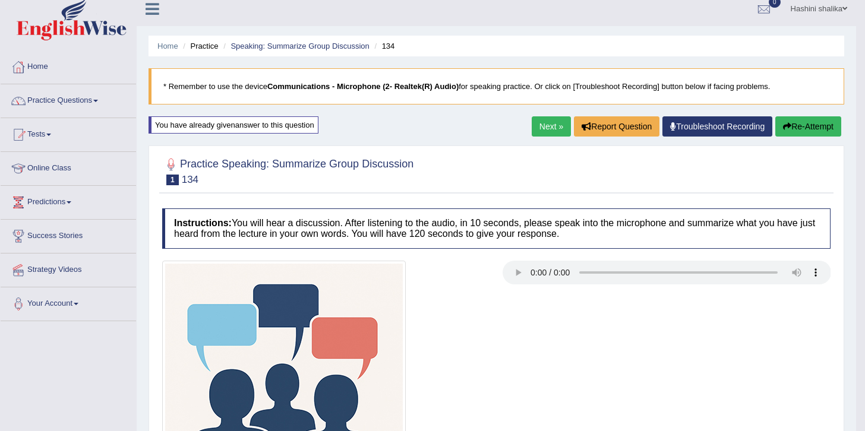
scroll to position [0, 0]
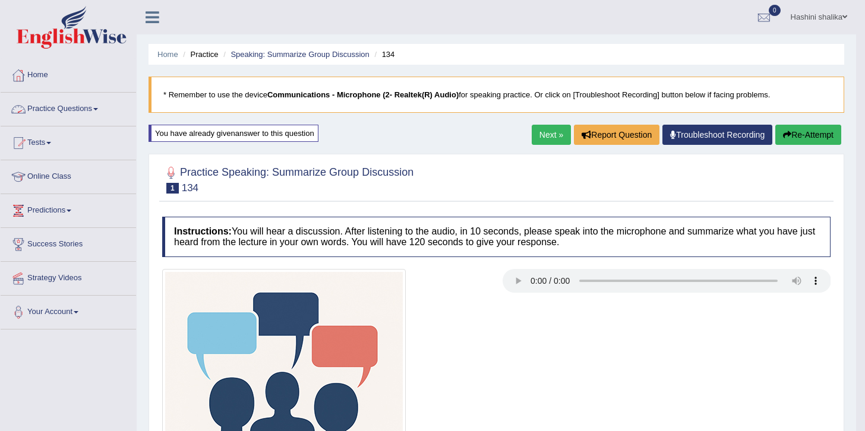
click at [98, 109] on span at bounding box center [95, 109] width 5 height 2
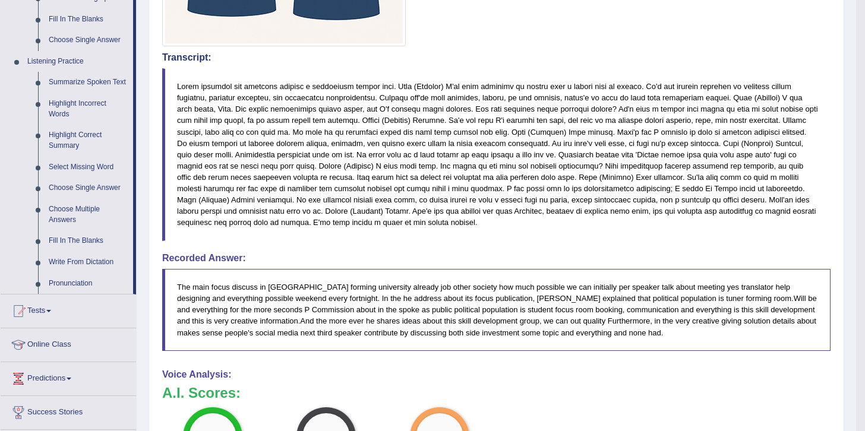
scroll to position [467, 0]
